Goal: Find specific page/section: Find specific page/section

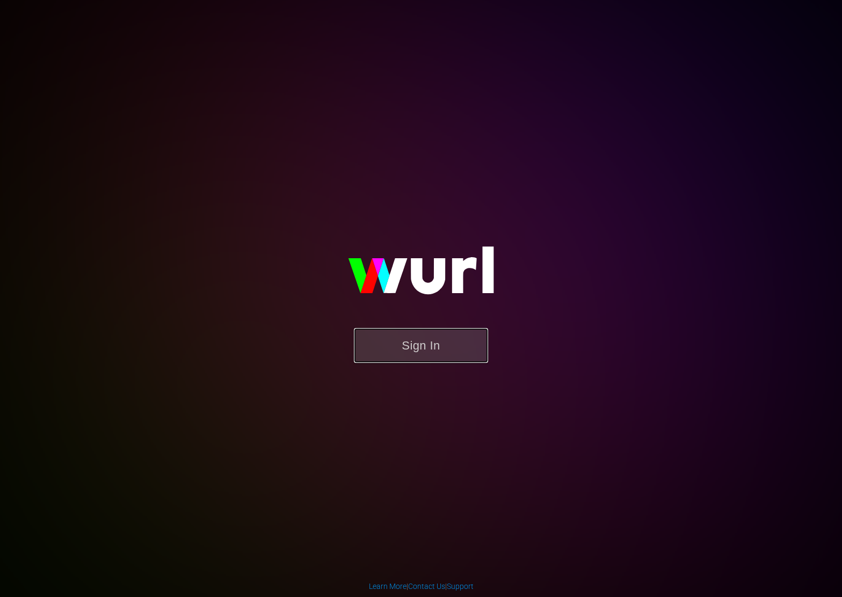
click at [410, 357] on button "Sign In" at bounding box center [421, 345] width 134 height 35
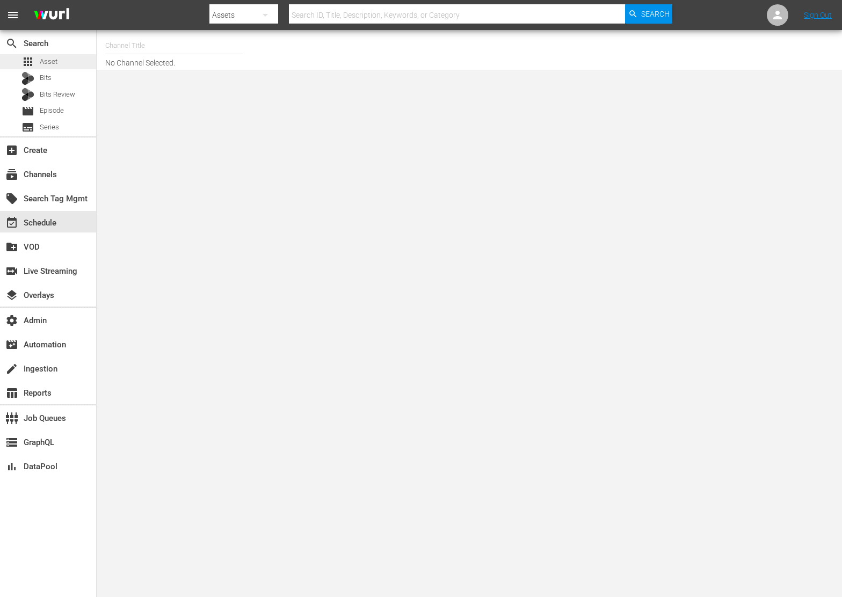
click at [63, 65] on div "apps Asset" at bounding box center [48, 61] width 96 height 15
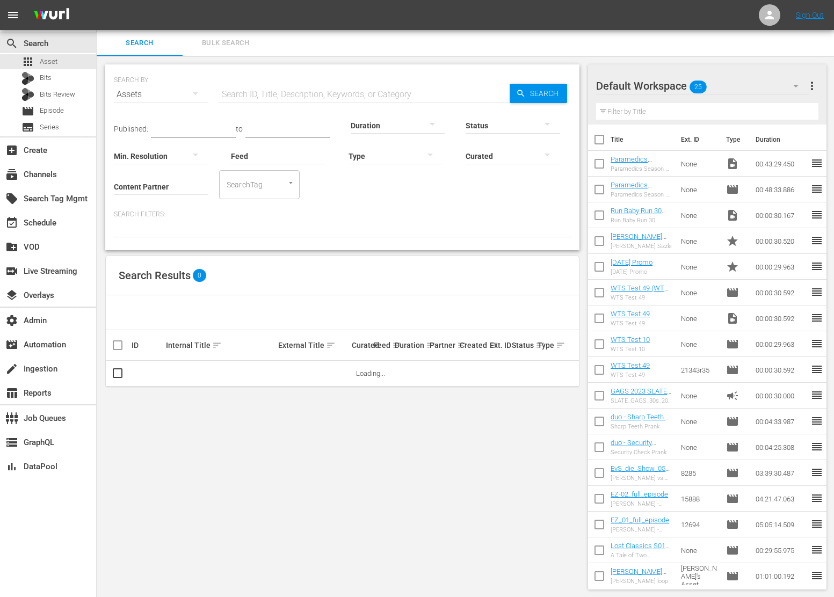
click at [172, 191] on input "Content Partner" at bounding box center [161, 187] width 95 height 39
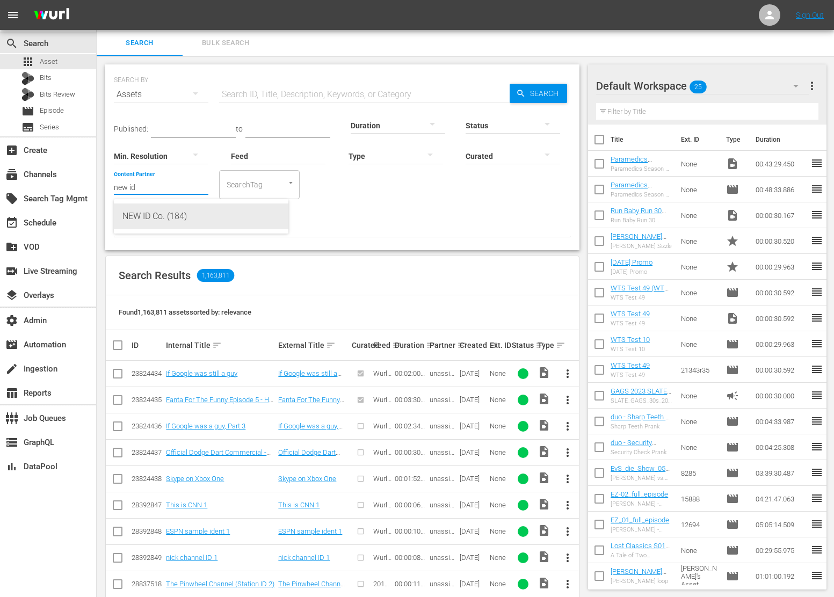
click at [166, 215] on div "NEW ID Co. (184)" at bounding box center [200, 217] width 157 height 26
type input "NEW ID Co. (184)"
